Goal: Use online tool/utility: Utilize a website feature to perform a specific function

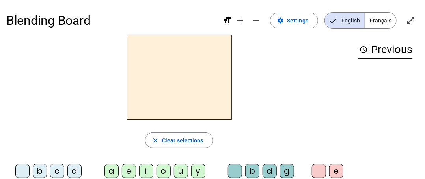
drag, startPoint x: 38, startPoint y: 169, endPoint x: 150, endPoint y: 87, distance: 138.7
click at [150, 87] on div "close Clear selections b c d f g h j k l m n p q r s t v w y z a e i o u y b d …" at bounding box center [179, 153] width 346 height 237
drag, startPoint x: 41, startPoint y: 168, endPoint x: 90, endPoint y: 134, distance: 60.1
click at [90, 134] on div "close Clear selections b c d f g h j k l m n p q r s t v w y z a e i o u y b d …" at bounding box center [179, 153] width 346 height 237
click at [152, 94] on h2 at bounding box center [179, 77] width 105 height 85
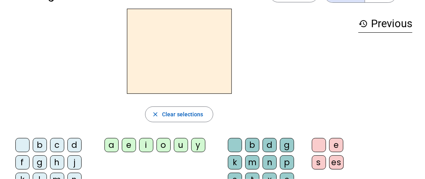
scroll to position [39, 0]
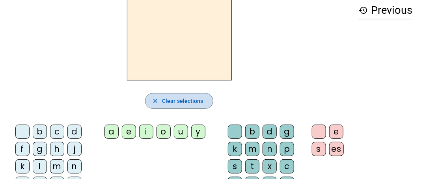
click at [155, 101] on mat-icon "close" at bounding box center [155, 100] width 7 height 7
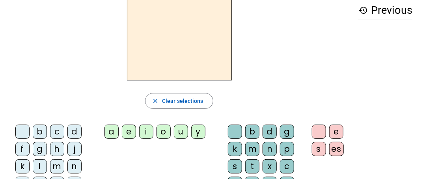
click at [110, 131] on div "a" at bounding box center [112, 132] width 14 height 14
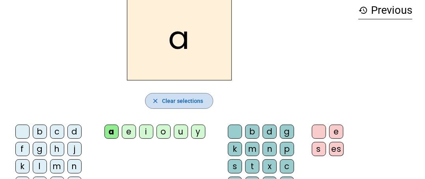
click at [160, 101] on span "button" at bounding box center [179, 101] width 67 height 19
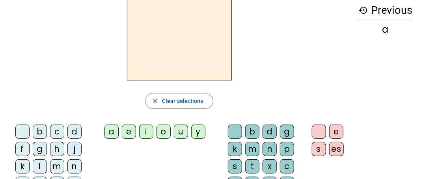
drag, startPoint x: 38, startPoint y: 129, endPoint x: 77, endPoint y: 129, distance: 38.3
click at [38, 129] on div "b" at bounding box center [40, 132] width 14 height 14
drag, startPoint x: 163, startPoint y: 133, endPoint x: 168, endPoint y: 131, distance: 5.6
click at [163, 133] on div "o" at bounding box center [164, 132] width 14 height 14
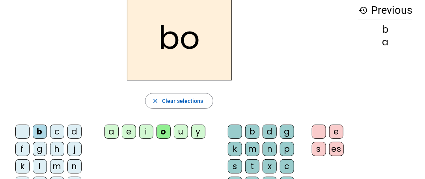
click at [36, 169] on div "l" at bounding box center [40, 166] width 14 height 14
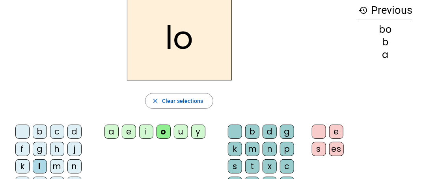
click at [43, 164] on div "l" at bounding box center [40, 166] width 14 height 14
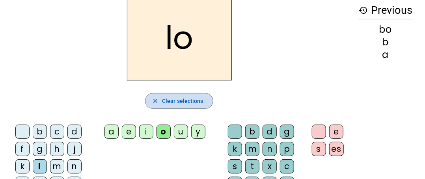
click at [185, 102] on span "Clear selections" at bounding box center [182, 100] width 41 height 9
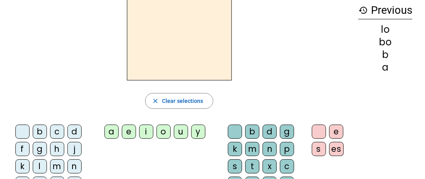
click at [41, 132] on div "b" at bounding box center [40, 132] width 14 height 14
click at [113, 135] on div "a" at bounding box center [112, 132] width 14 height 14
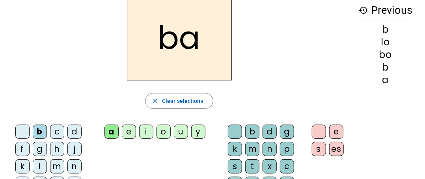
click at [38, 163] on div "l" at bounding box center [40, 166] width 14 height 14
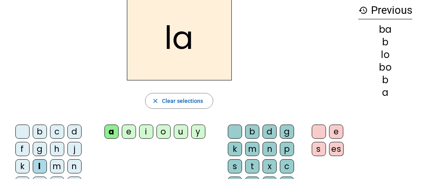
click at [38, 162] on div "l" at bounding box center [40, 166] width 14 height 14
click at [174, 101] on span "Clear selections" at bounding box center [182, 100] width 41 height 9
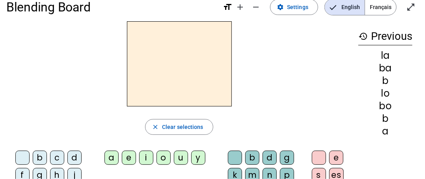
scroll to position [0, 0]
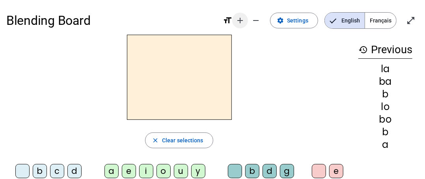
click at [240, 22] on mat-icon "add" at bounding box center [240, 20] width 9 height 9
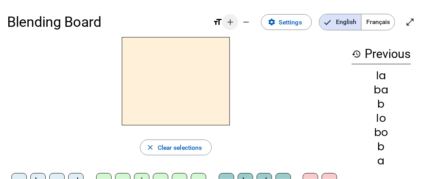
click at [234, 22] on mat-icon "add" at bounding box center [230, 21] width 9 height 9
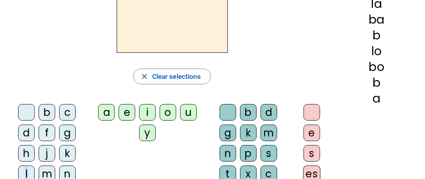
scroll to position [79, 0]
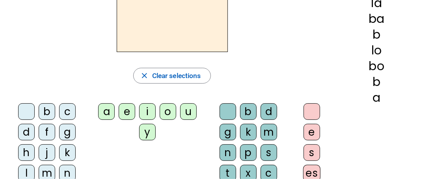
drag, startPoint x: 51, startPoint y: 113, endPoint x: 42, endPoint y: 122, distance: 12.6
click at [51, 113] on div "b" at bounding box center [47, 111] width 17 height 17
click at [109, 111] on div "a" at bounding box center [106, 111] width 17 height 17
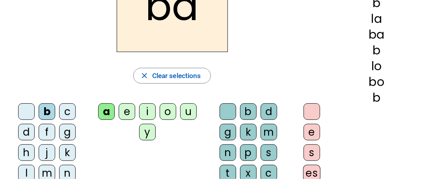
click at [29, 173] on div "l" at bounding box center [26, 173] width 17 height 17
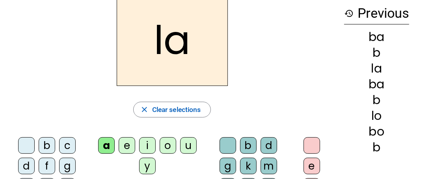
scroll to position [0, 0]
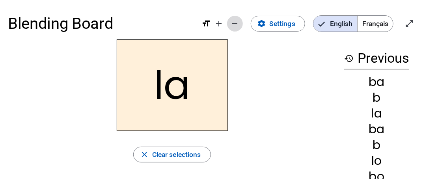
click at [237, 22] on mat-icon "remove" at bounding box center [234, 23] width 9 height 9
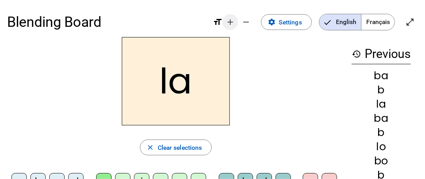
click at [237, 22] on span "Increase font size" at bounding box center [230, 22] width 19 height 19
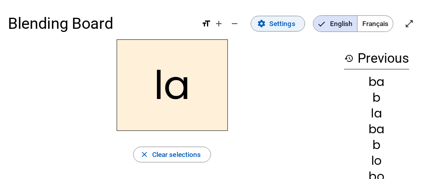
click at [267, 24] on span at bounding box center [278, 23] width 54 height 19
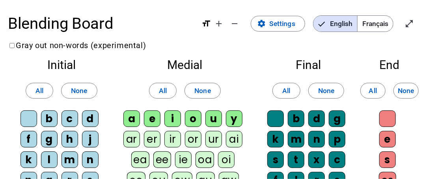
click at [369, 28] on span "Français" at bounding box center [376, 24] width 36 height 16
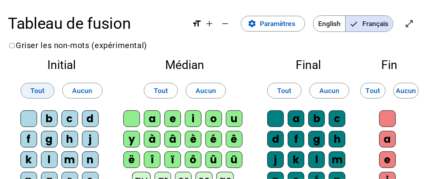
click at [33, 88] on span "Tout" at bounding box center [37, 91] width 14 height 12
drag, startPoint x: 408, startPoint y: 25, endPoint x: 408, endPoint y: 73, distance: 47.7
click at [408, 25] on mat-icon "open_in_full" at bounding box center [409, 23] width 9 height 9
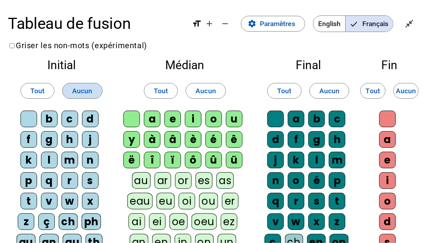
click at [89, 90] on span "Aucun" at bounding box center [82, 91] width 21 height 12
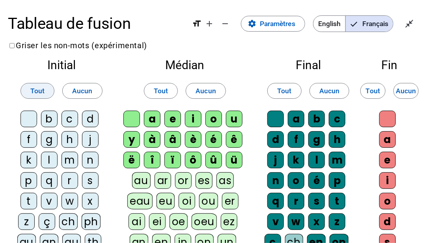
click at [44, 89] on span "Tout" at bounding box center [37, 91] width 14 height 12
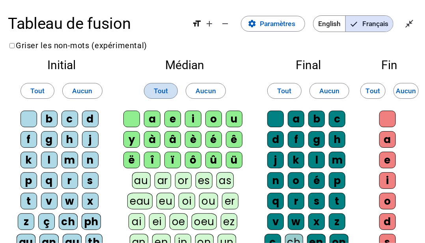
click at [165, 92] on span "Tout" at bounding box center [161, 91] width 14 height 12
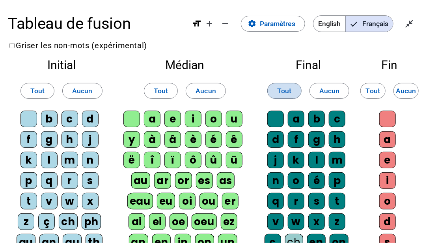
click at [281, 90] on span "Tout" at bounding box center [284, 91] width 14 height 12
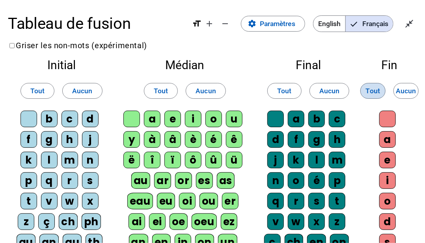
click at [371, 94] on span "Tout" at bounding box center [373, 91] width 14 height 12
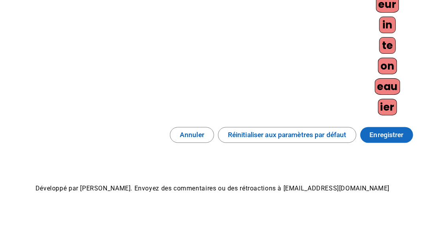
click at [383, 129] on span "Enregistrer" at bounding box center [387, 135] width 34 height 12
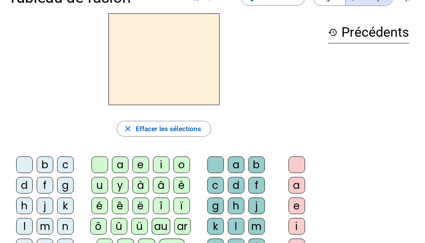
scroll to position [39, 0]
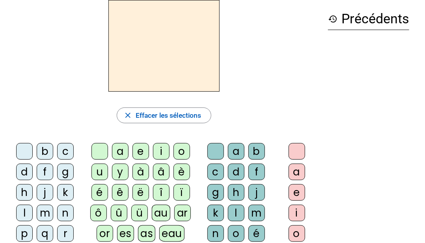
click at [47, 151] on div "b" at bounding box center [45, 151] width 17 height 17
click at [96, 179] on div "é" at bounding box center [100, 192] width 17 height 17
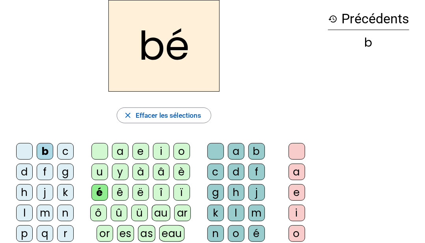
click at [96, 179] on div "é" at bounding box center [100, 192] width 17 height 17
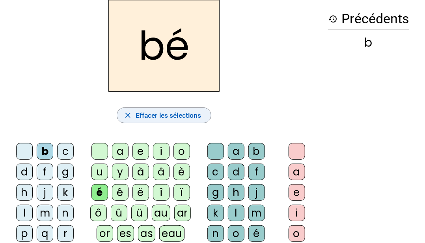
click at [150, 117] on span "Effacer les sélections" at bounding box center [169, 115] width 66 height 12
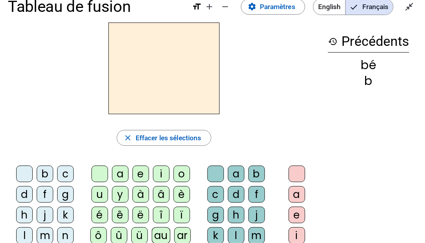
scroll to position [0, 0]
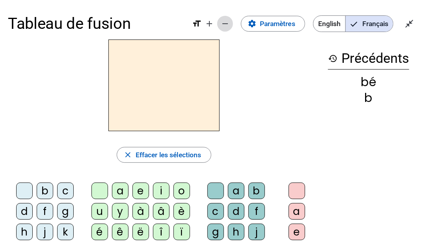
click at [225, 26] on mat-icon "remove" at bounding box center [225, 23] width 9 height 9
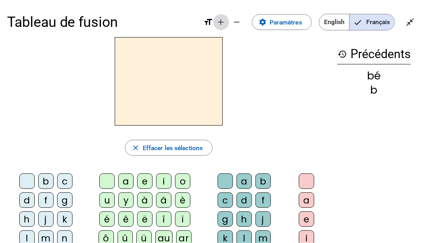
click at [225, 26] on mat-icon "add" at bounding box center [221, 21] width 9 height 9
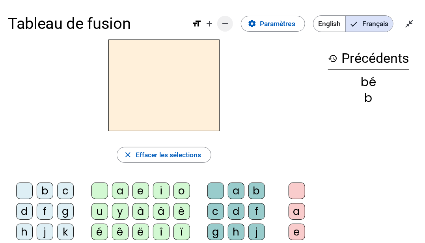
click at [225, 26] on mat-icon "remove" at bounding box center [225, 23] width 9 height 9
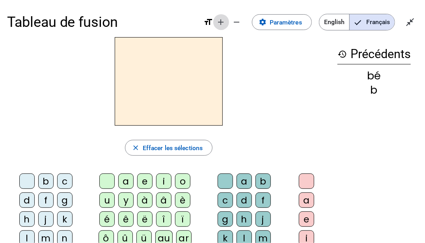
click at [225, 26] on mat-icon "add" at bounding box center [221, 21] width 9 height 9
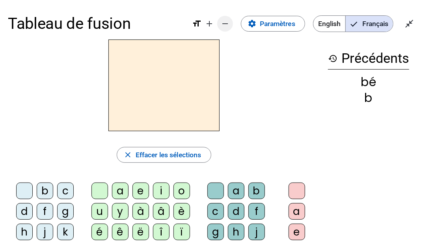
click at [225, 26] on mat-icon "remove" at bounding box center [225, 23] width 9 height 9
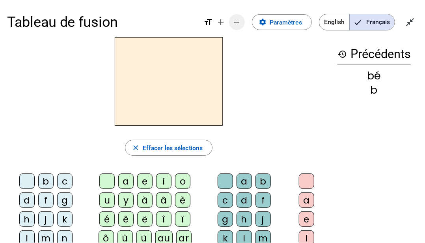
click at [234, 24] on mat-icon "remove" at bounding box center [236, 21] width 9 height 9
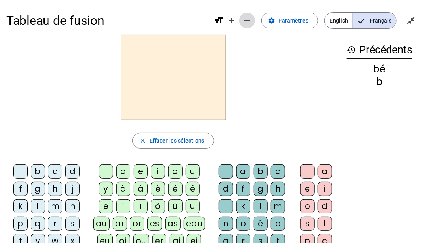
click at [245, 24] on span "Diminuer la taille de la police" at bounding box center [247, 20] width 19 height 19
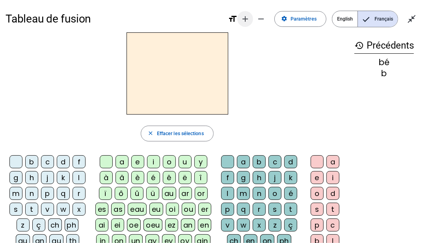
click at [259, 19] on mat-icon "remove" at bounding box center [260, 18] width 9 height 9
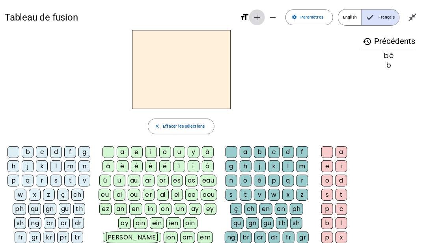
click at [259, 19] on mat-icon "add" at bounding box center [257, 17] width 9 height 9
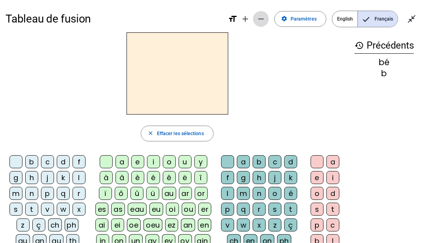
click at [265, 21] on mat-icon "remove" at bounding box center [260, 18] width 9 height 9
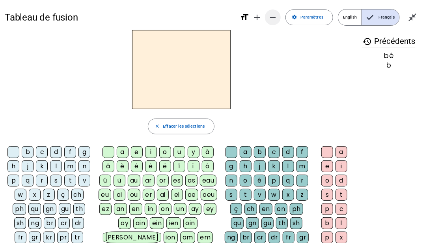
click at [270, 20] on mat-icon "remove" at bounding box center [272, 17] width 9 height 9
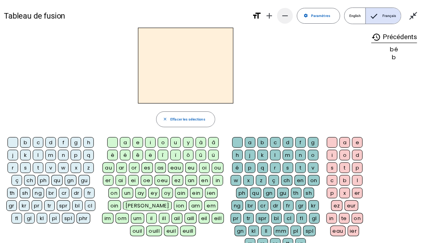
click at [285, 17] on mat-icon "remove" at bounding box center [285, 15] width 9 height 9
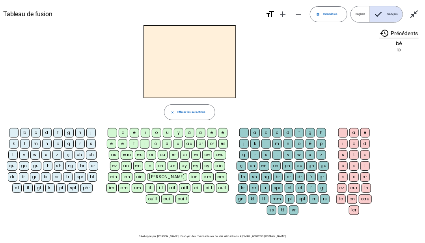
click at [204, 179] on div "eill" at bounding box center [209, 187] width 11 height 9
click at [58, 143] on div "p" at bounding box center [57, 143] width 9 height 9
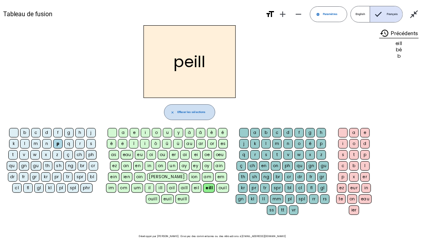
click at [206, 113] on span "button" at bounding box center [190, 112] width 51 height 19
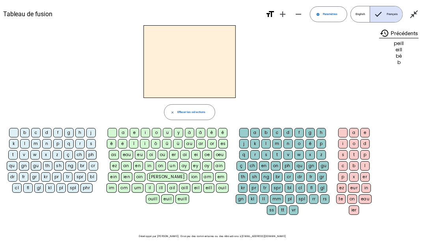
click at [26, 132] on div "b" at bounding box center [24, 132] width 9 height 9
click at [112, 144] on div "ê" at bounding box center [111, 143] width 9 height 9
click at [25, 133] on div "b" at bounding box center [24, 132] width 9 height 9
drag, startPoint x: 186, startPoint y: 110, endPoint x: 184, endPoint y: 114, distance: 4.1
click at [186, 110] on span "Effacer les sélections" at bounding box center [192, 112] width 28 height 5
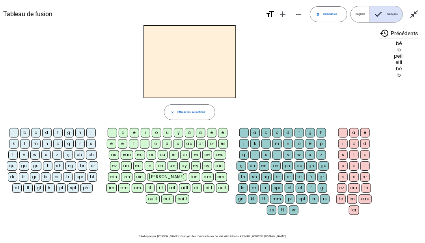
click at [28, 133] on div "b" at bounding box center [24, 132] width 9 height 9
click at [110, 141] on div "ê" at bounding box center [111, 143] width 9 height 9
click at [27, 133] on div "b" at bounding box center [24, 132] width 9 height 9
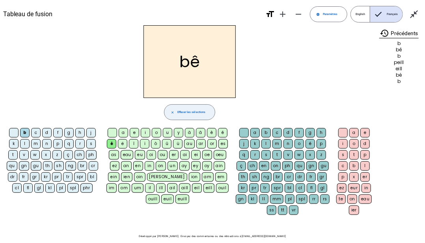
click at [196, 116] on span "button" at bounding box center [190, 112] width 51 height 19
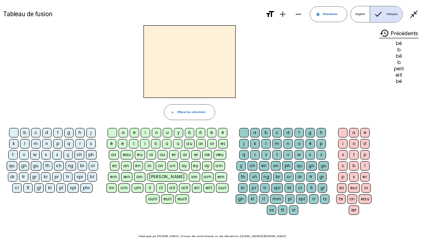
click at [26, 133] on div "b" at bounding box center [24, 132] width 9 height 9
click at [224, 131] on div "é" at bounding box center [222, 132] width 9 height 9
click at [26, 133] on div "b" at bounding box center [24, 132] width 9 height 9
click at [224, 131] on div "é" at bounding box center [222, 132] width 9 height 9
click at [324, 13] on span at bounding box center [329, 14] width 37 height 19
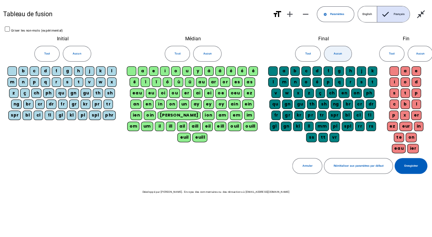
click at [337, 57] on span at bounding box center [337, 53] width 27 height 19
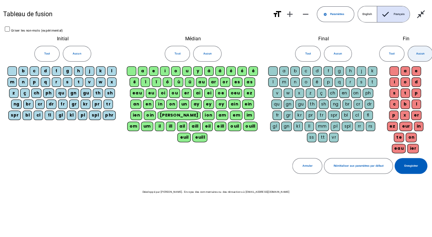
click at [418, 51] on span "Aucun" at bounding box center [419, 53] width 8 height 5
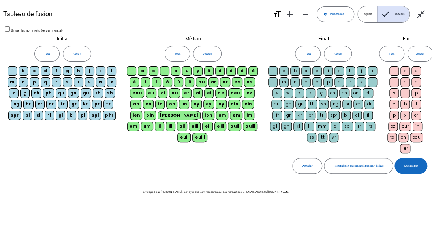
click at [408, 158] on span at bounding box center [410, 165] width 33 height 19
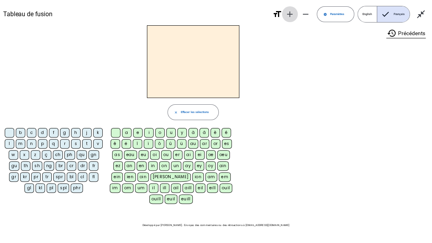
click at [290, 13] on mat-icon "add" at bounding box center [289, 13] width 9 height 9
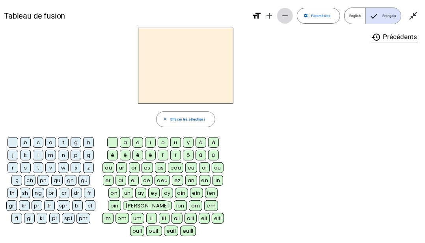
click at [290, 13] on mat-icon "remove" at bounding box center [285, 15] width 9 height 9
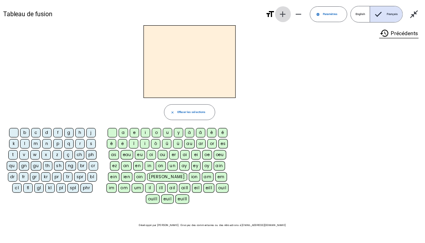
click at [290, 13] on span "Augmenter la taille de la police" at bounding box center [283, 14] width 19 height 19
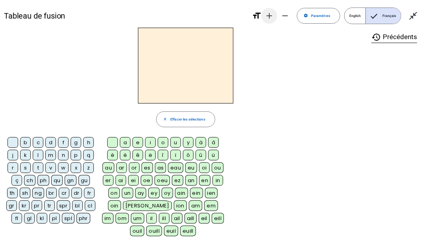
click at [274, 16] on mat-icon "add" at bounding box center [269, 15] width 9 height 9
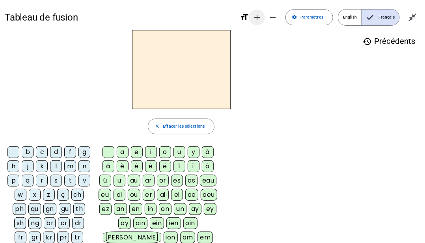
click at [262, 18] on mat-icon "add" at bounding box center [257, 17] width 9 height 9
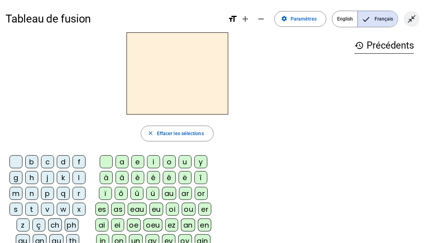
click at [409, 21] on mat-icon "close_fullscreen" at bounding box center [411, 18] width 9 height 9
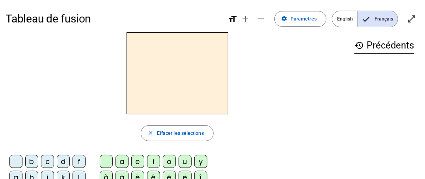
scroll to position [79, 0]
